Goal: Task Accomplishment & Management: Manage account settings

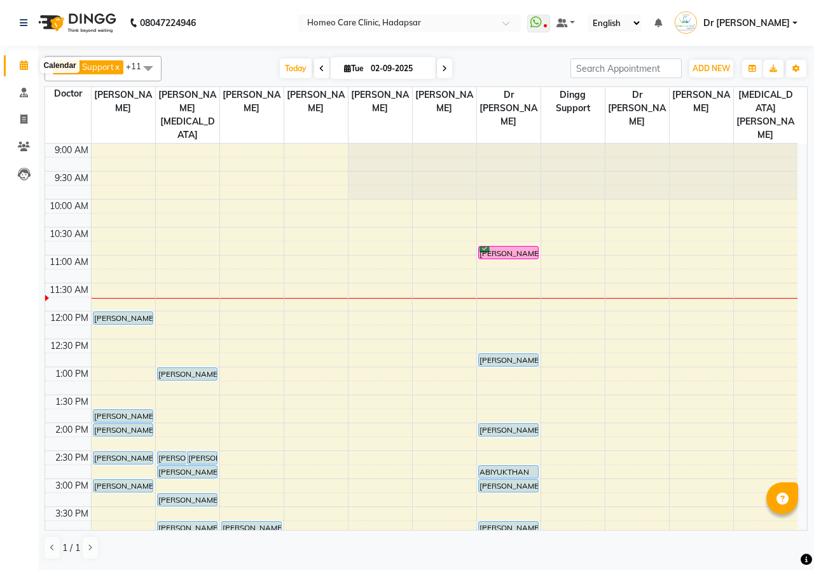
click at [24, 68] on icon at bounding box center [24, 65] width 8 height 10
click at [20, 146] on icon at bounding box center [24, 147] width 12 height 10
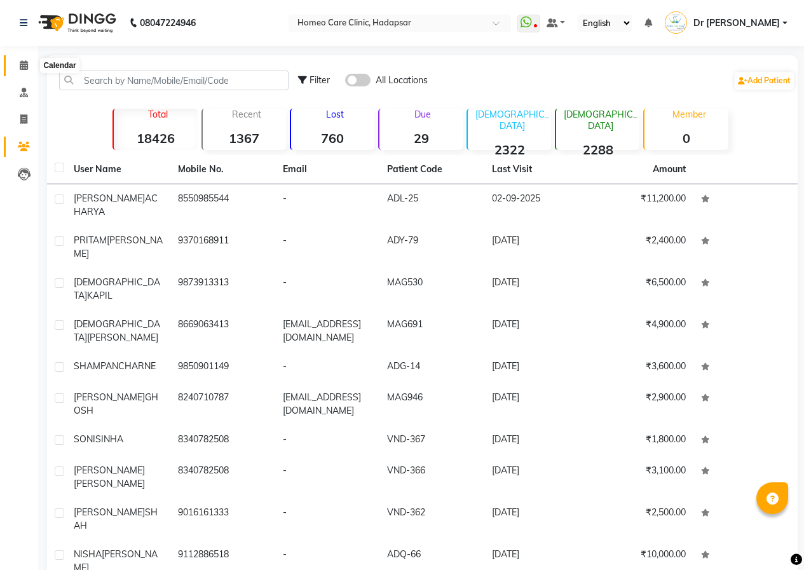
click at [18, 65] on span at bounding box center [24, 65] width 22 height 15
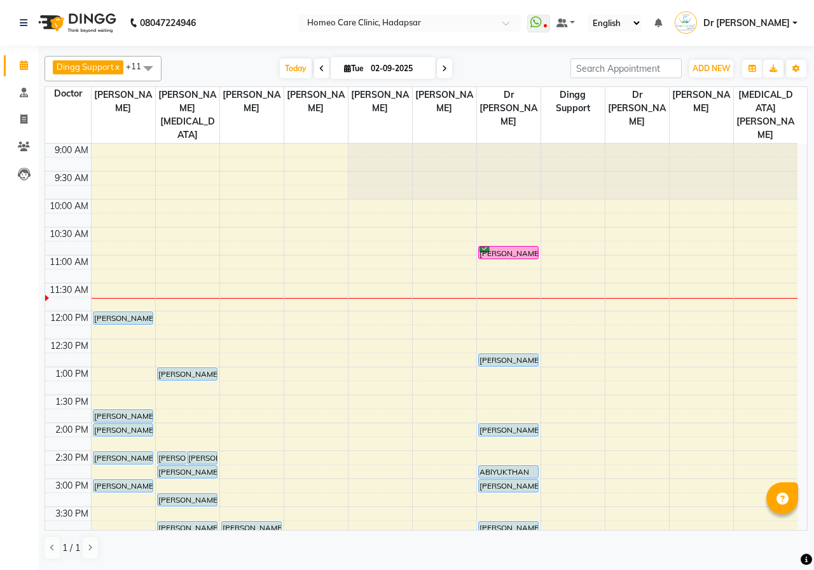
click at [779, 22] on span "Dr [PERSON_NAME]" at bounding box center [746, 23] width 86 height 13
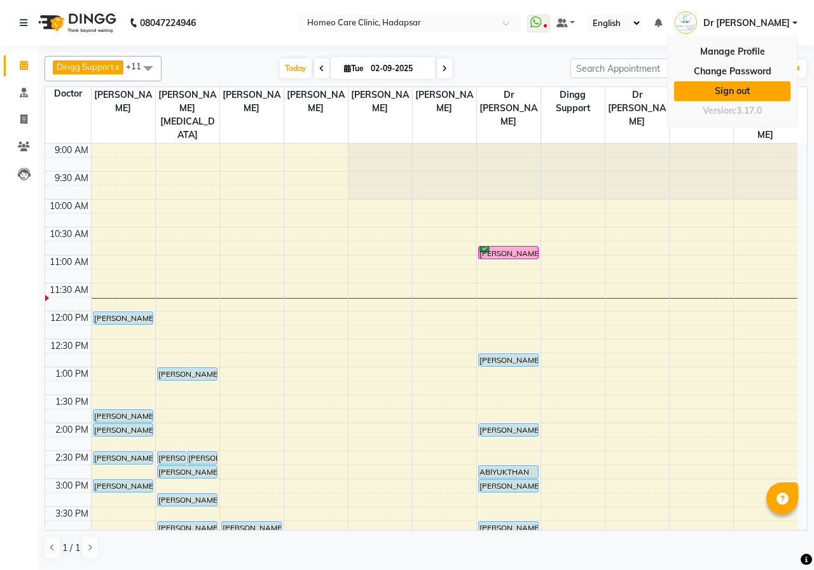
click at [753, 86] on link "Sign out" at bounding box center [732, 91] width 116 height 20
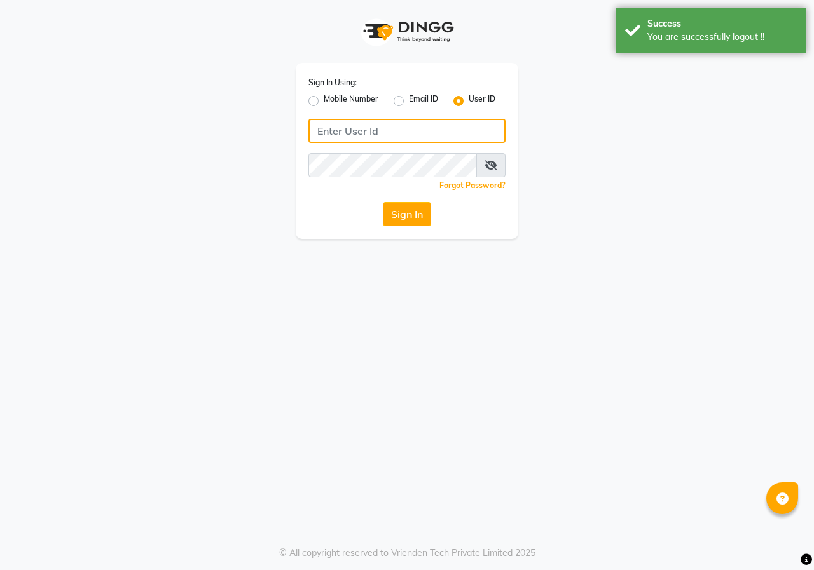
click at [401, 126] on input "Username" at bounding box center [406, 131] width 197 height 24
click at [367, 95] on label "Mobile Number" at bounding box center [350, 100] width 55 height 15
click at [332, 95] on input "Mobile Number" at bounding box center [327, 97] width 8 height 8
radio input "true"
radio input "false"
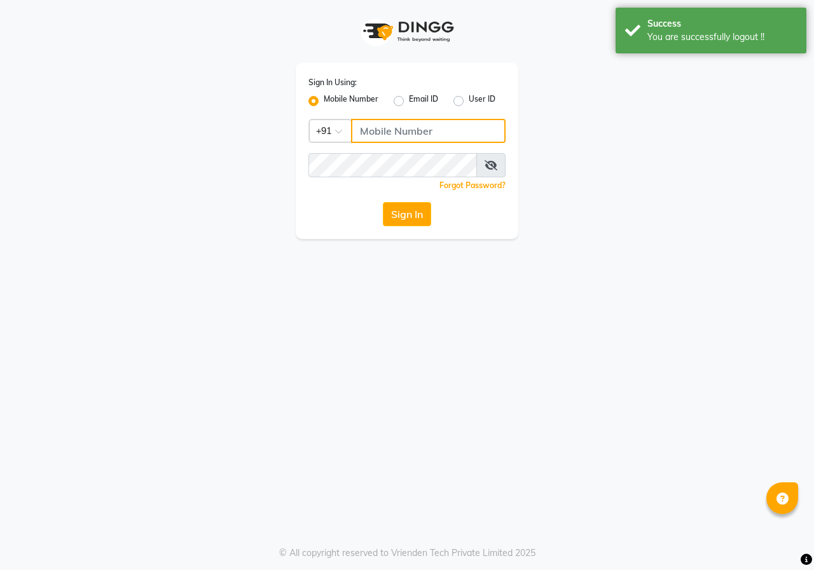
click at [378, 126] on input "Username" at bounding box center [428, 131] width 154 height 24
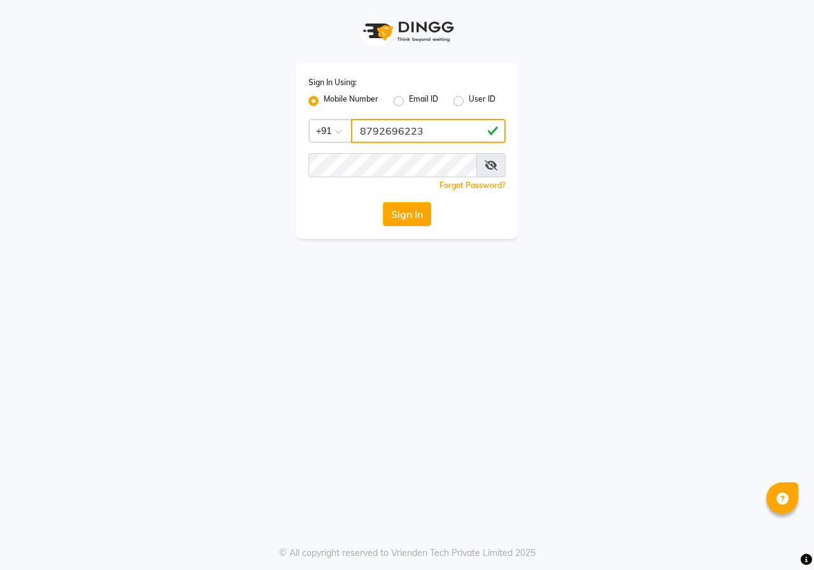
type input "8792696223"
click at [421, 219] on button "Sign In" at bounding box center [407, 214] width 48 height 24
